Goal: Task Accomplishment & Management: Complete application form

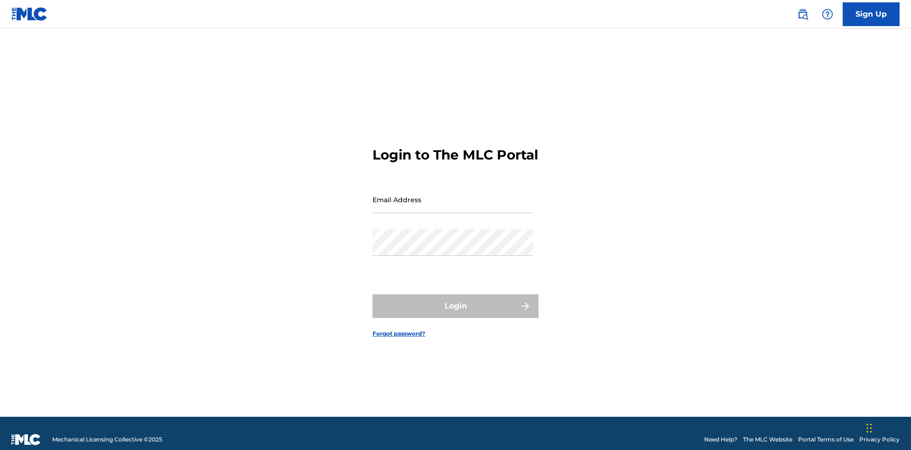
scroll to position [12, 0]
click at [452, 195] on input "Email Address" at bounding box center [452, 199] width 160 height 27
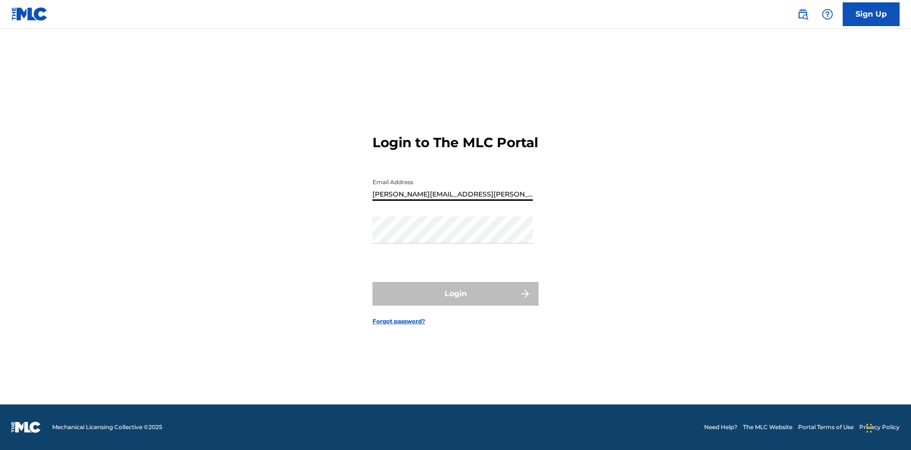
type input "[PERSON_NAME][EMAIL_ADDRESS][PERSON_NAME][DOMAIN_NAME]"
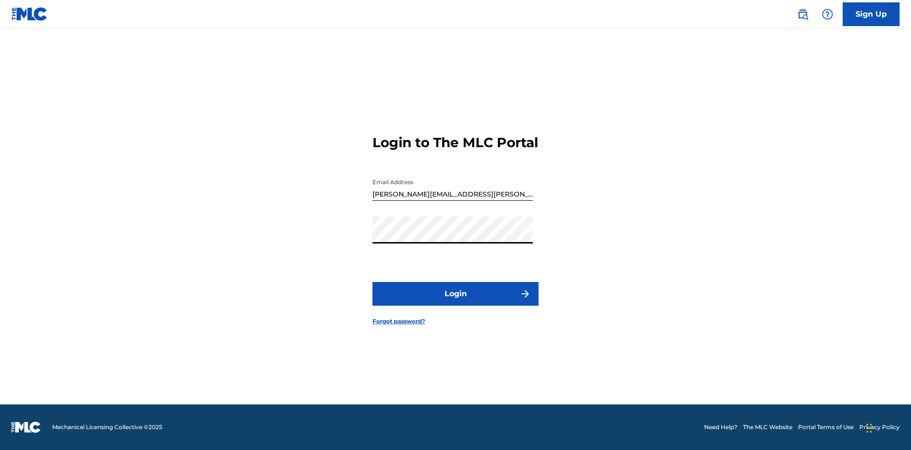
click at [455, 302] on button "Login" at bounding box center [455, 294] width 166 height 24
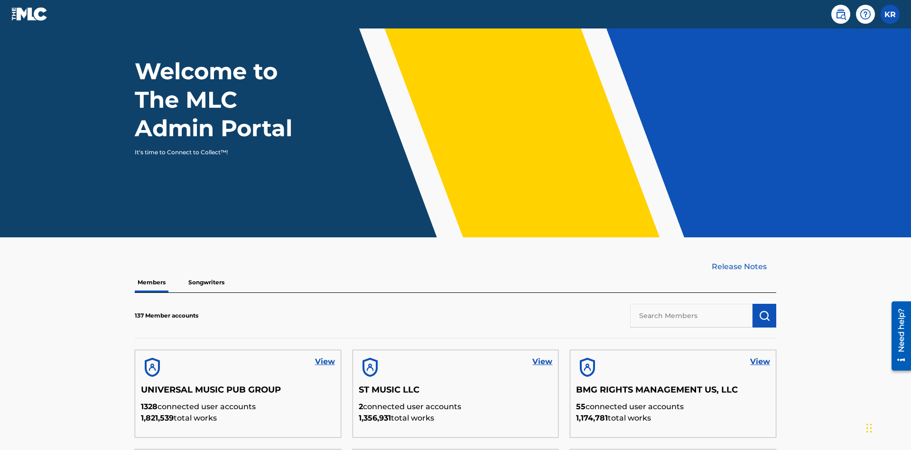
click at [691, 304] on input "text" at bounding box center [691, 316] width 122 height 24
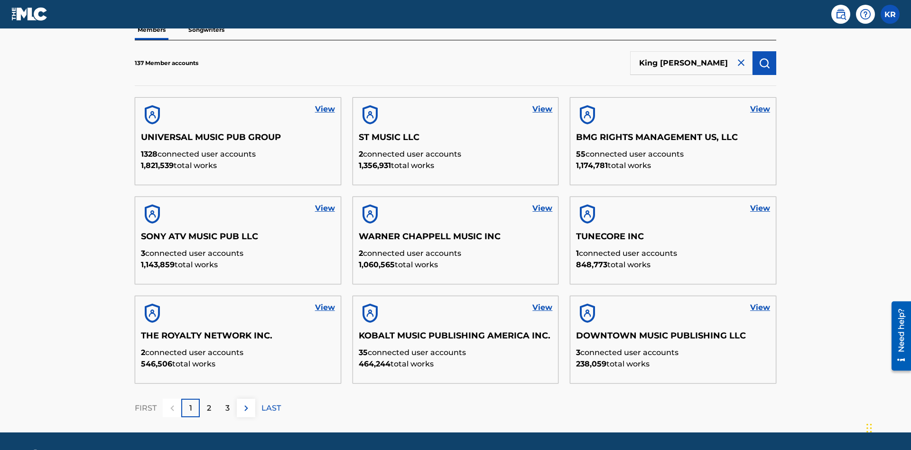
type input "King [PERSON_NAME]"
click at [764, 63] on img "submit" at bounding box center [763, 62] width 11 height 11
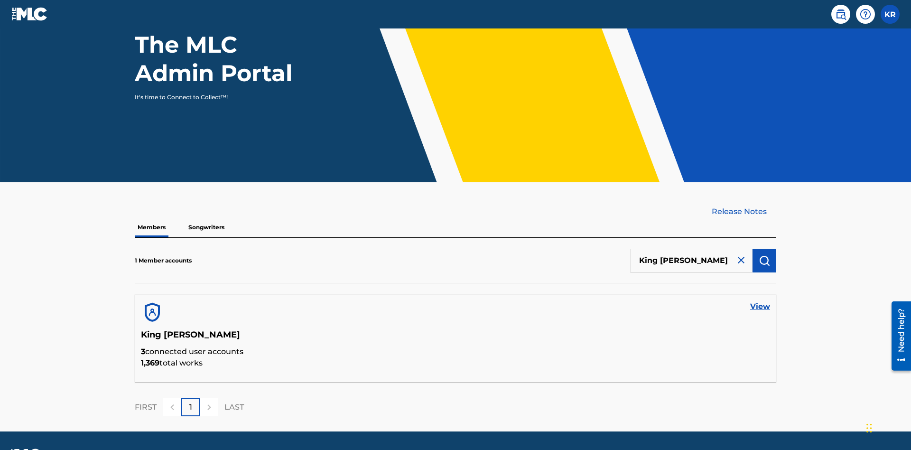
click at [760, 301] on link "View" at bounding box center [760, 306] width 20 height 11
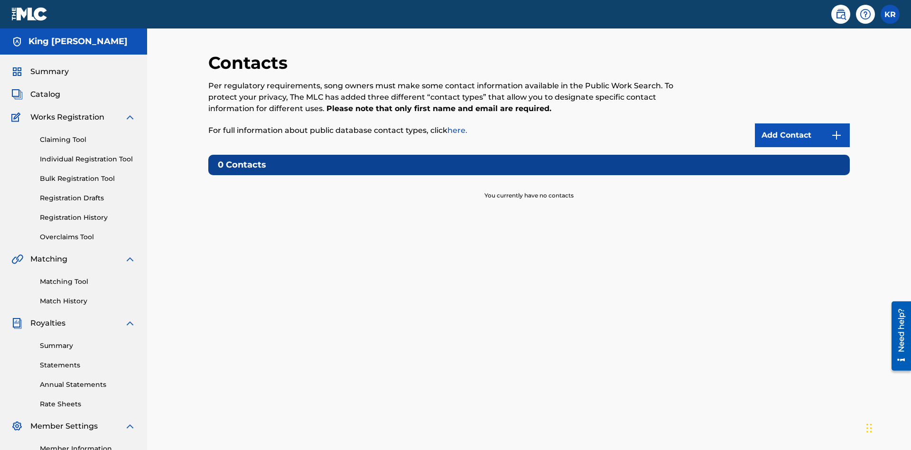
click at [836, 129] on img at bounding box center [835, 134] width 11 height 11
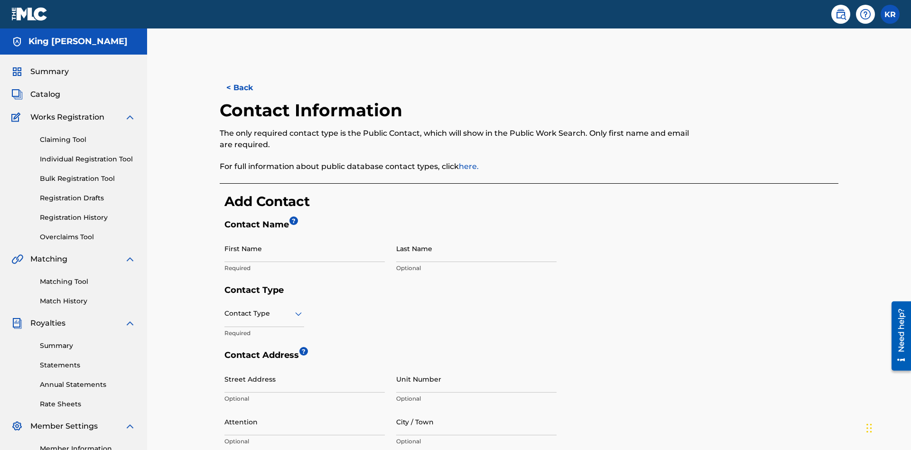
click at [304, 235] on input "First Name" at bounding box center [304, 248] width 160 height 27
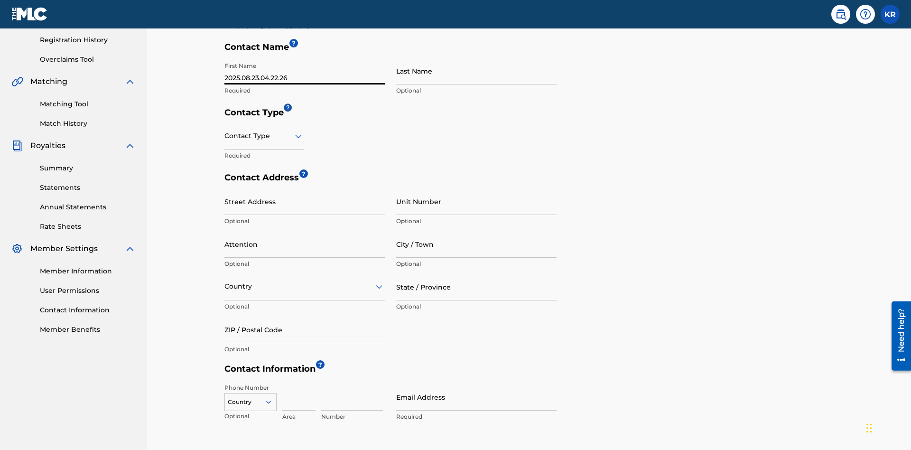
type input "2025.08.23.04.22.26"
click at [476, 71] on input "Last Name" at bounding box center [476, 70] width 160 height 27
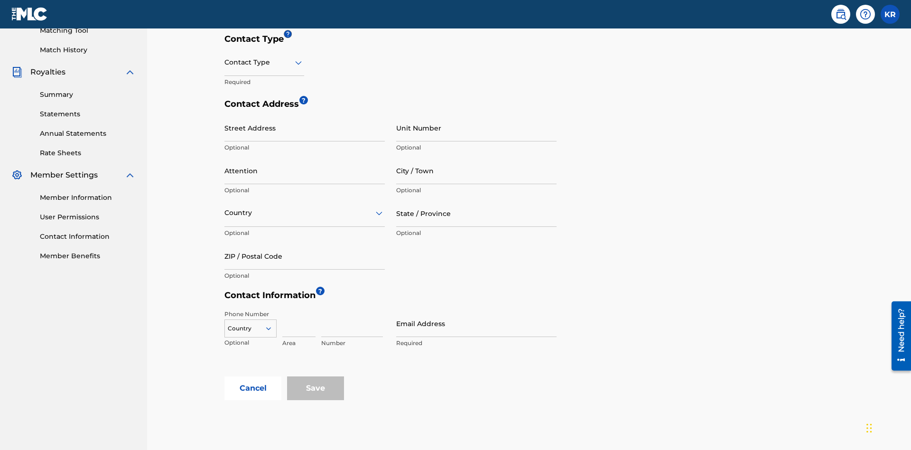
type input "2025.08.23.04.22.26"
click at [225, 62] on input "text" at bounding box center [225, 62] width 2 height 10
click at [264, 129] on div "Legal" at bounding box center [264, 129] width 79 height 21
click at [476, 157] on input "City / Town" at bounding box center [476, 170] width 160 height 27
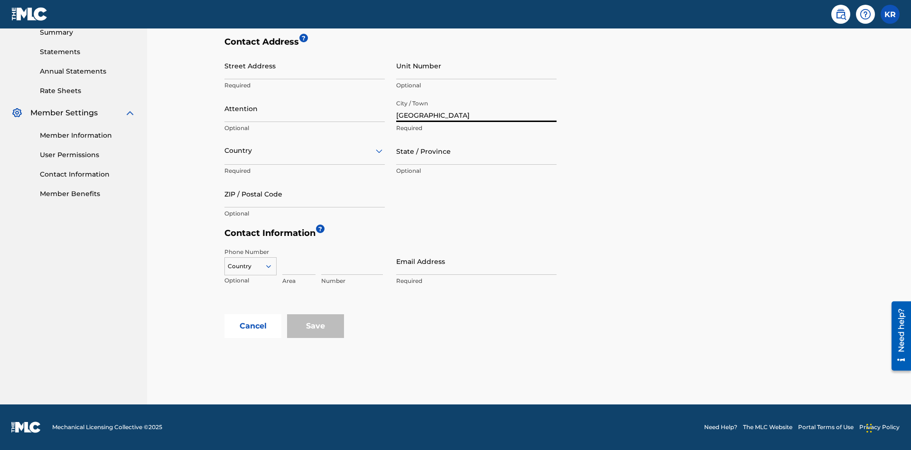
type input "[GEOGRAPHIC_DATA]"
click at [304, 71] on input "Street Address" at bounding box center [304, 65] width 160 height 27
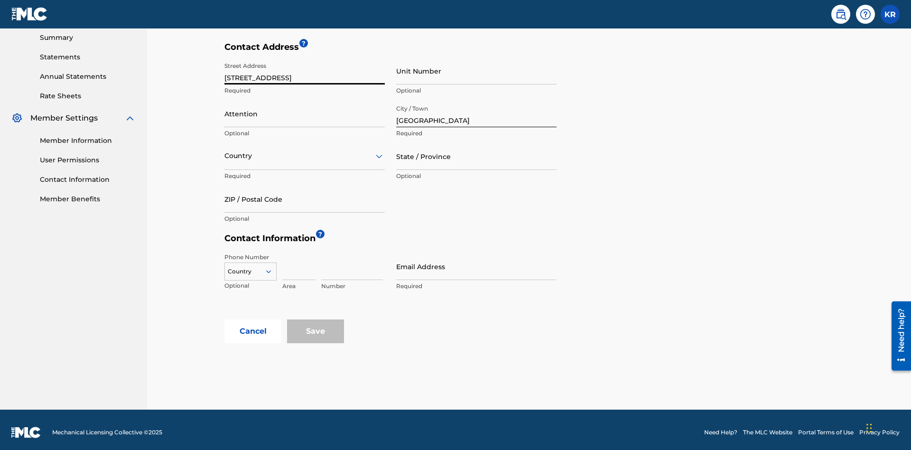
type input "[STREET_ADDRESS]"
click at [476, 71] on input "Unit Number" at bounding box center [476, 70] width 160 height 27
type input "3B"
click at [304, 108] on input "Attention" at bounding box center [304, 113] width 160 height 27
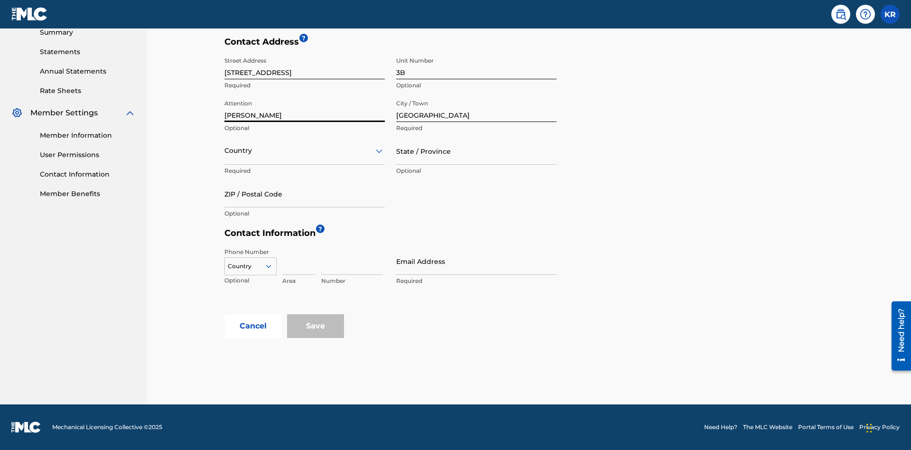
type input "[PERSON_NAME]"
click at [225, 150] on input "text" at bounding box center [225, 151] width 2 height 10
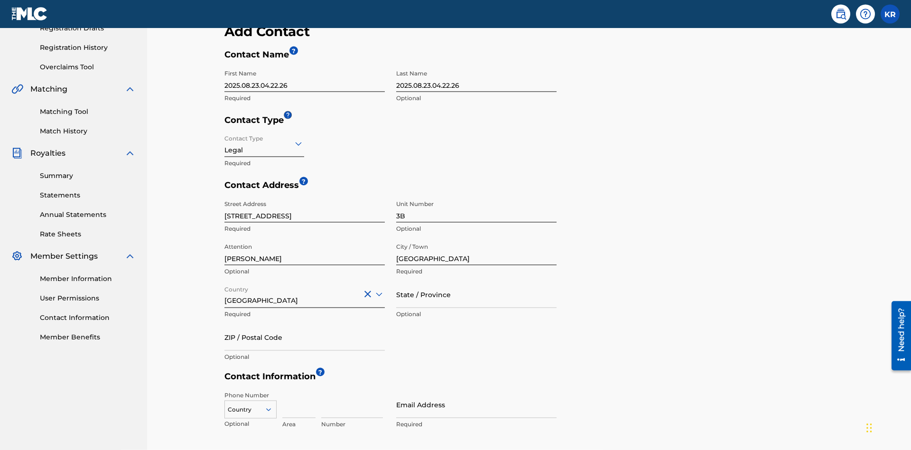
click at [476, 281] on input "State / Province" at bounding box center [476, 294] width 160 height 27
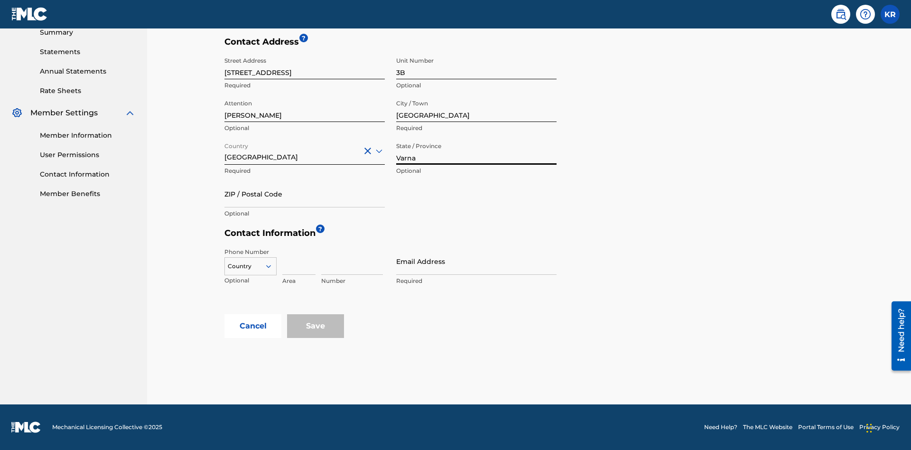
type input "Varna"
click at [304, 193] on input "ZIP / Postal Code" at bounding box center [304, 193] width 160 height 27
type input "V5X 2Z9"
click at [272, 266] on icon at bounding box center [268, 266] width 9 height 9
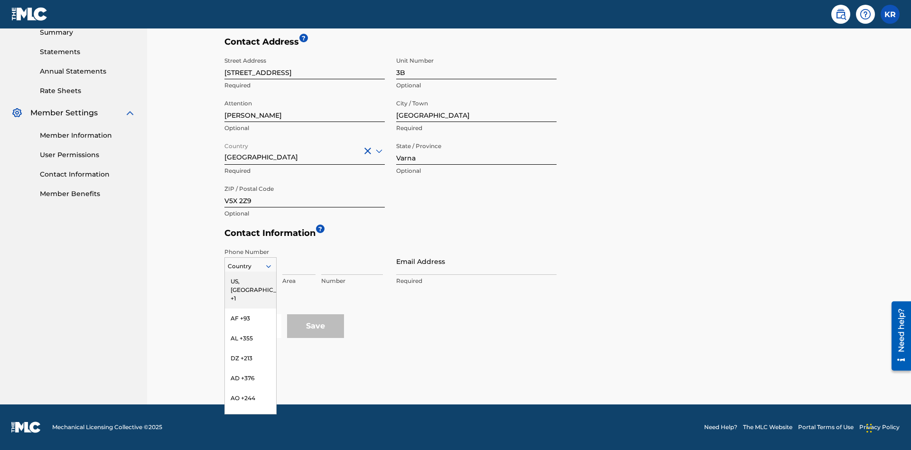
click at [250, 281] on div "US, [GEOGRAPHIC_DATA] +1" at bounding box center [250, 289] width 51 height 37
click at [299, 261] on input at bounding box center [298, 261] width 33 height 27
type input "202"
click at [352, 261] on input at bounding box center [352, 261] width 62 height 27
type input "1234567"
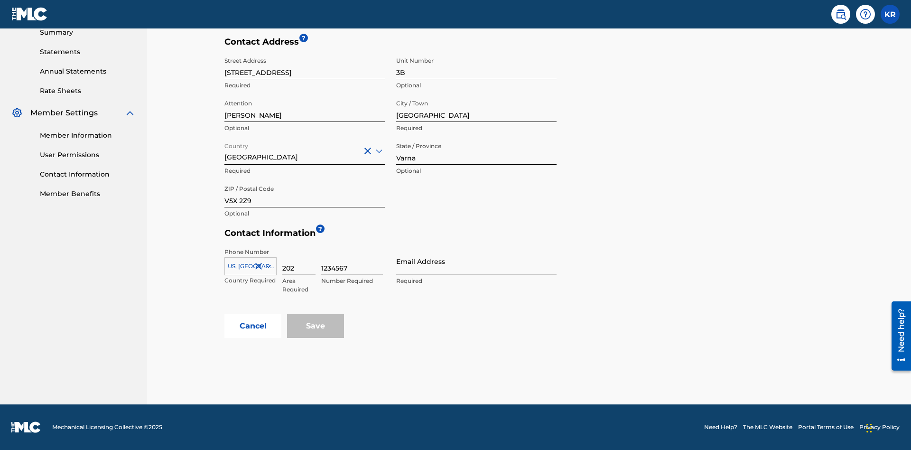
click at [476, 261] on input "Email Address" at bounding box center [476, 261] width 160 height 27
type input "[EMAIL_ADDRESS][DOMAIN_NAME]"
click at [253, 326] on button "Cancel" at bounding box center [252, 326] width 57 height 24
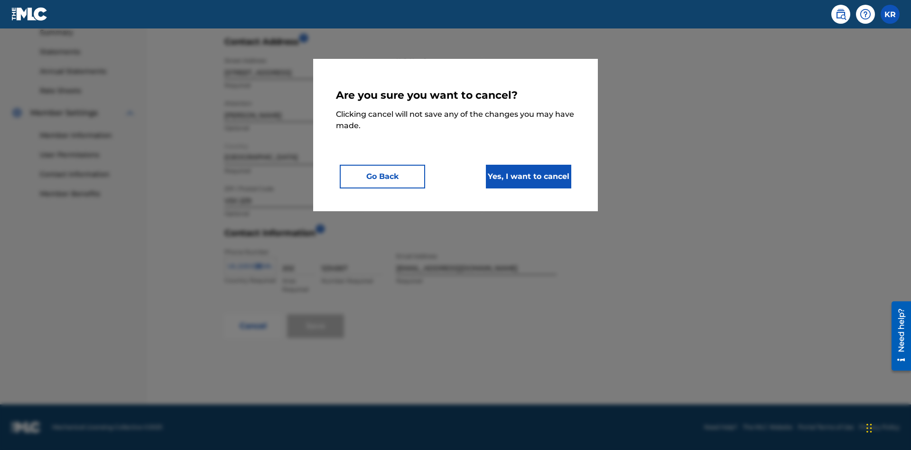
click at [528, 176] on button "Yes, I want to cancel" at bounding box center [528, 177] width 85 height 24
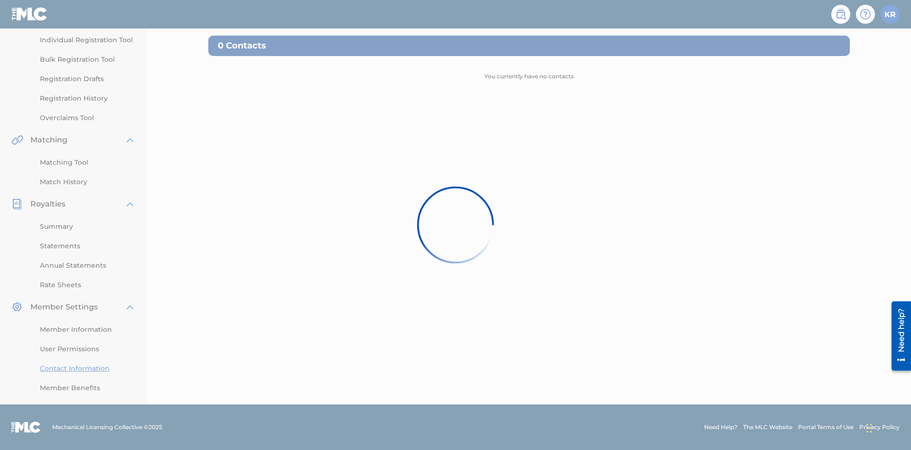
scroll to position [73, 0]
